Goal: Task Accomplishment & Management: Complete application form

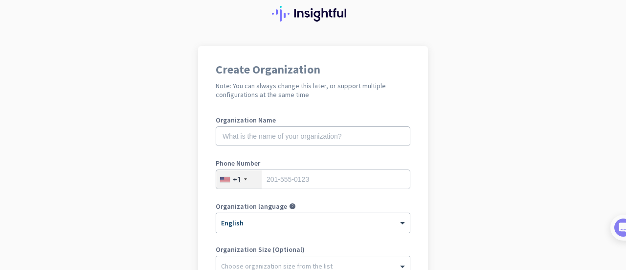
scroll to position [19, 0]
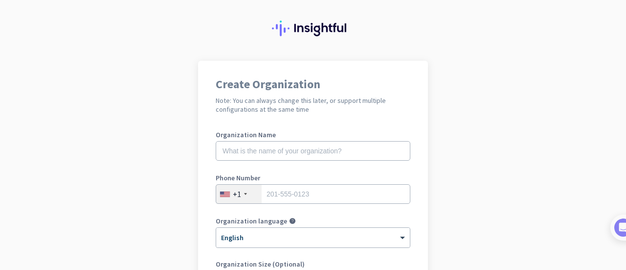
click at [609, 46] on div at bounding box center [313, 20] width 626 height 79
click at [609, 47] on div at bounding box center [313, 20] width 626 height 79
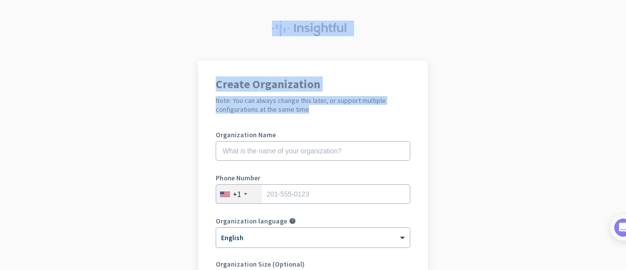
drag, startPoint x: 609, startPoint y: 47, endPoint x: 623, endPoint y: 136, distance: 89.2
click at [623, 136] on div "Create Organization Note: You can always change this later, or support multiple…" at bounding box center [313, 135] width 626 height 270
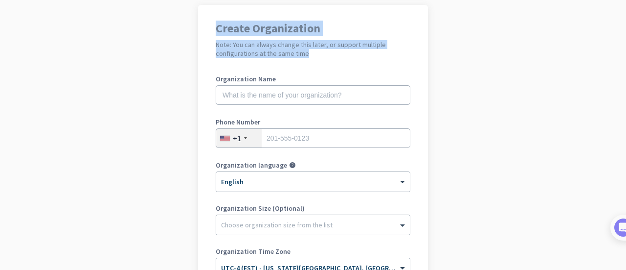
scroll to position [77, 0]
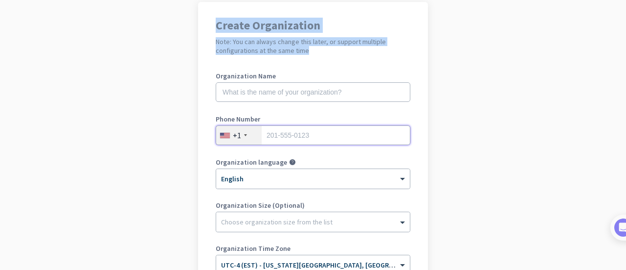
click at [350, 140] on input "tel" at bounding box center [313, 135] width 195 height 20
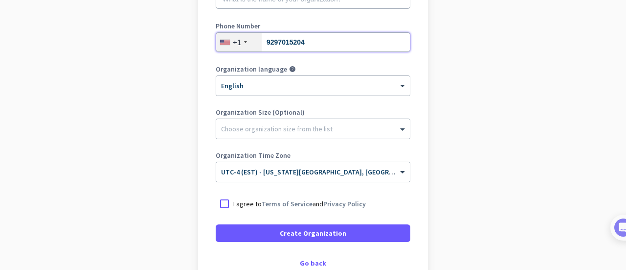
scroll to position [210, 0]
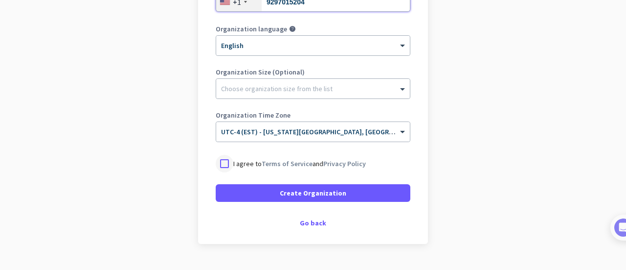
type input "9297015204"
click at [216, 161] on div at bounding box center [225, 164] width 18 height 18
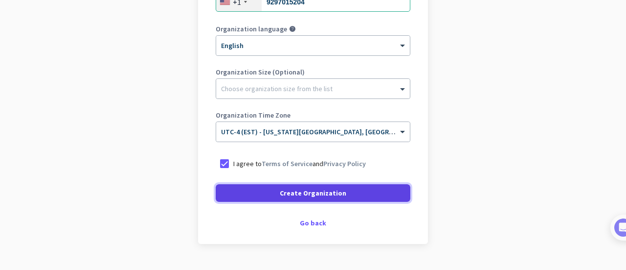
click at [304, 199] on span at bounding box center [313, 192] width 195 height 23
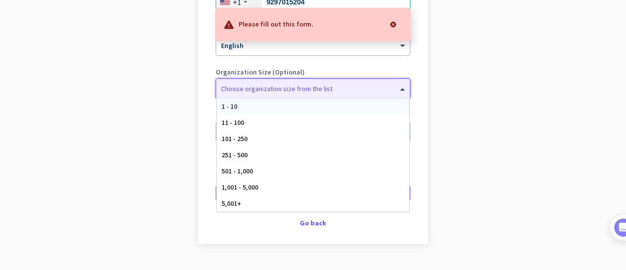
click at [338, 86] on div at bounding box center [313, 86] width 194 height 10
click at [332, 105] on div "1 - 10" at bounding box center [313, 106] width 193 height 16
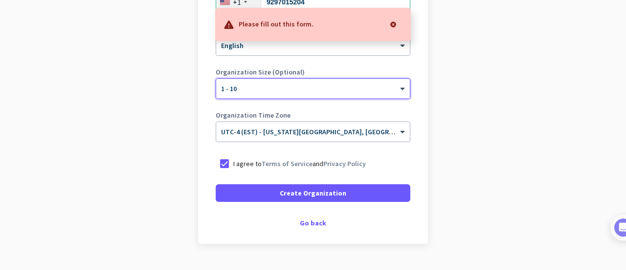
scroll to position [0, 0]
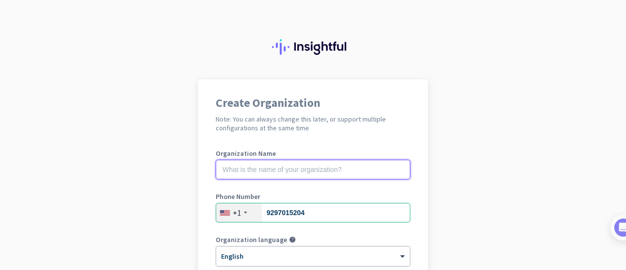
click at [273, 169] on input "text" at bounding box center [313, 169] width 195 height 20
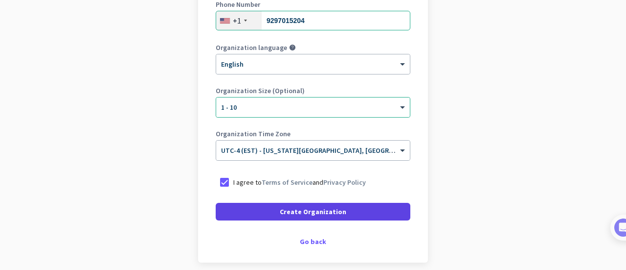
type input "a"
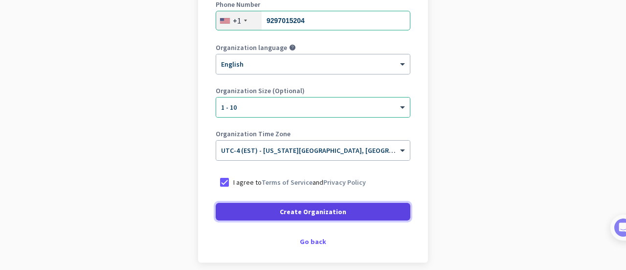
click at [293, 210] on span "Create Organization" at bounding box center [313, 211] width 67 height 10
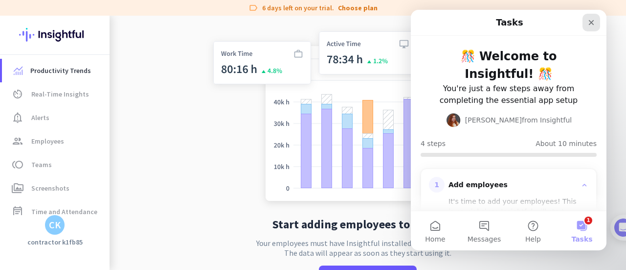
click at [588, 23] on icon "Close" at bounding box center [592, 23] width 8 height 8
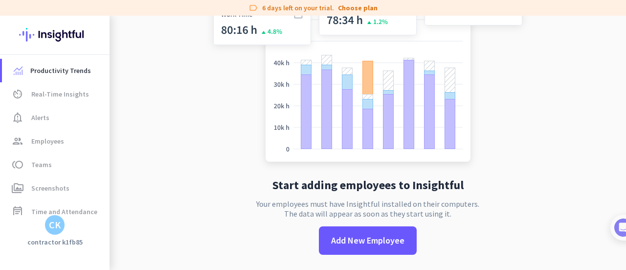
scroll to position [4, 0]
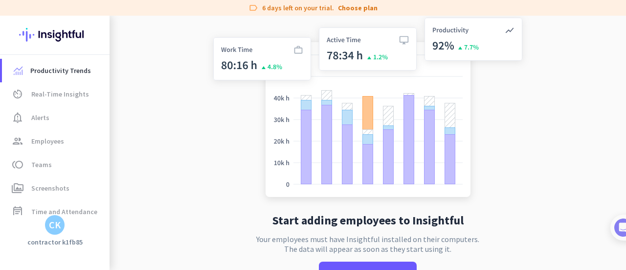
click at [53, 226] on div "CK" at bounding box center [55, 225] width 12 height 10
click at [91, 208] on span "Sign out" at bounding box center [106, 206] width 59 height 9
